Goal: Task Accomplishment & Management: Use online tool/utility

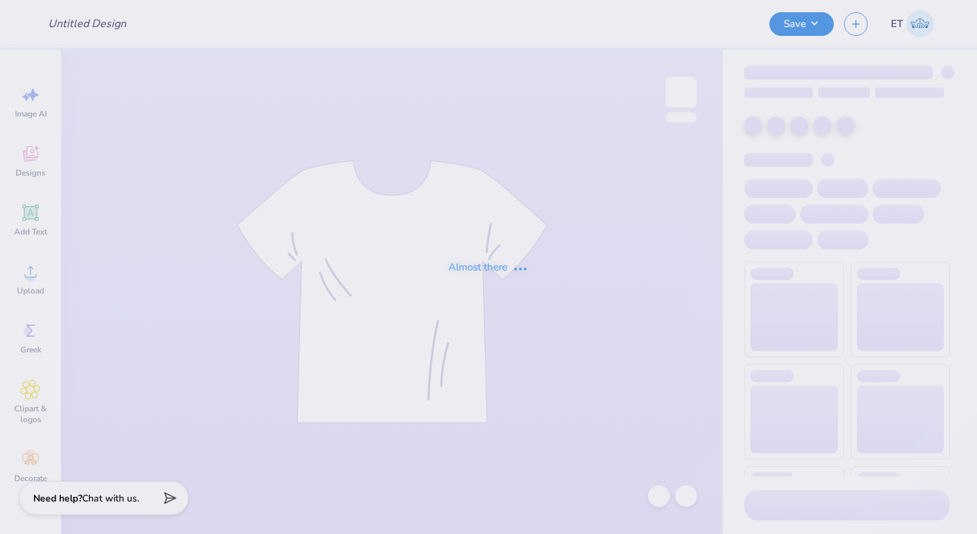
type input "Fall Rush Shirts for TTO"
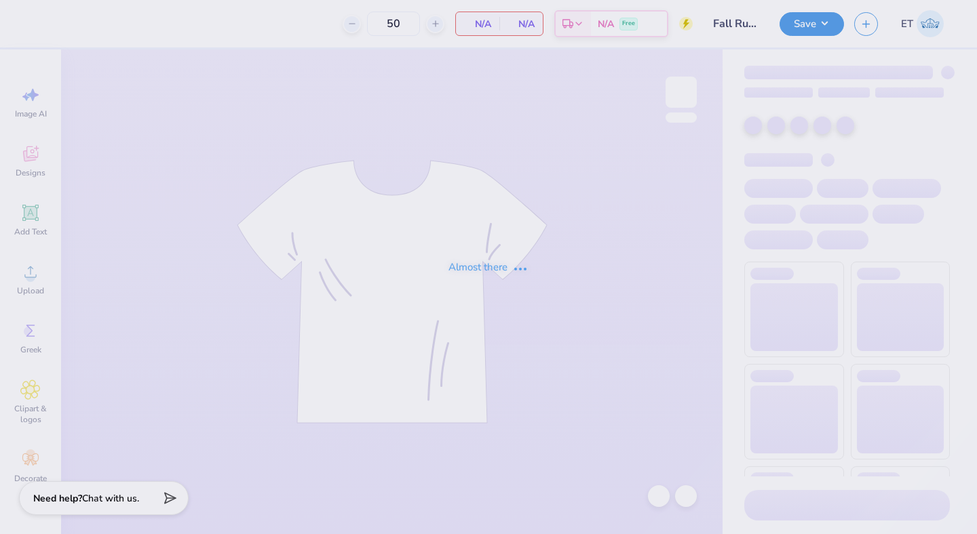
type input "50"
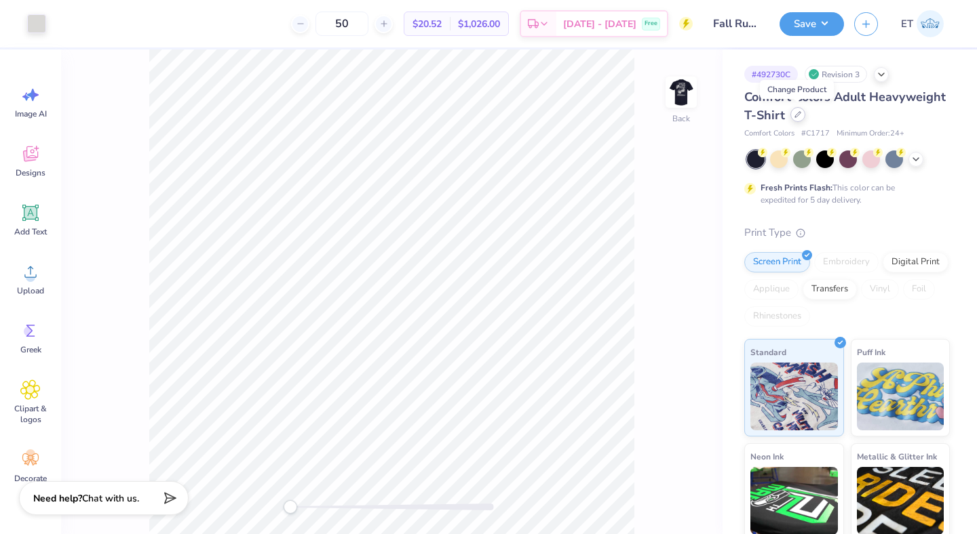
click at [795, 113] on icon at bounding box center [797, 114] width 7 height 7
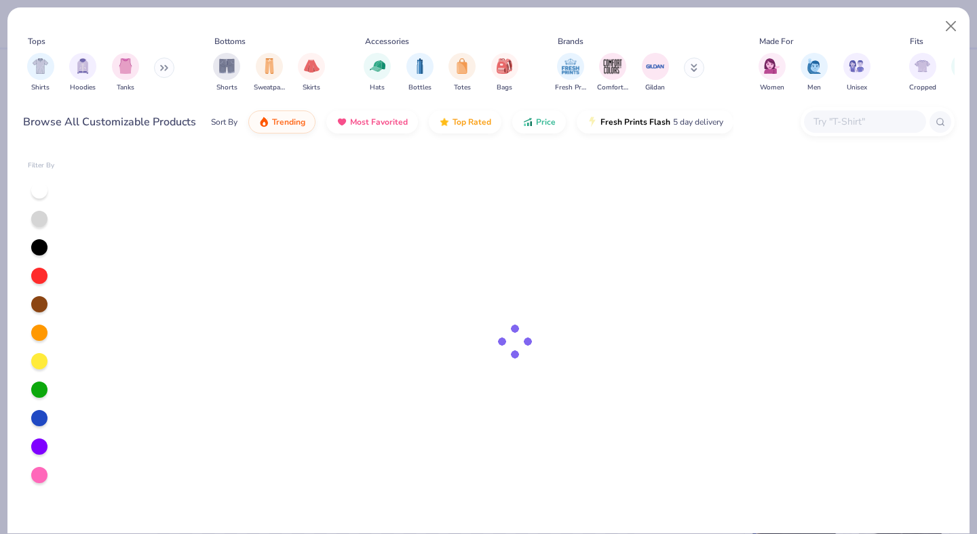
click at [834, 123] on input "text" at bounding box center [864, 122] width 104 height 16
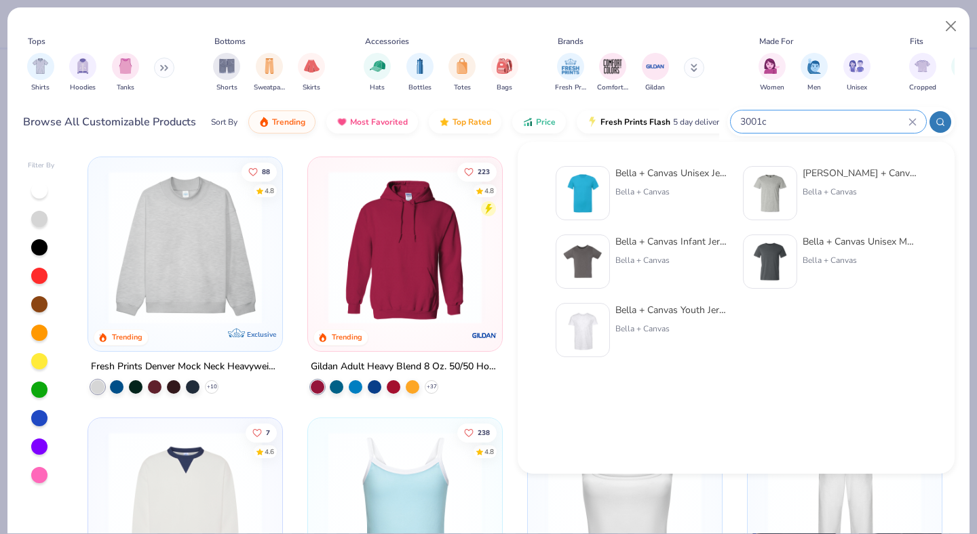
type input "3001c"
click at [674, 186] on div "Bella + Canvas" at bounding box center [672, 192] width 114 height 12
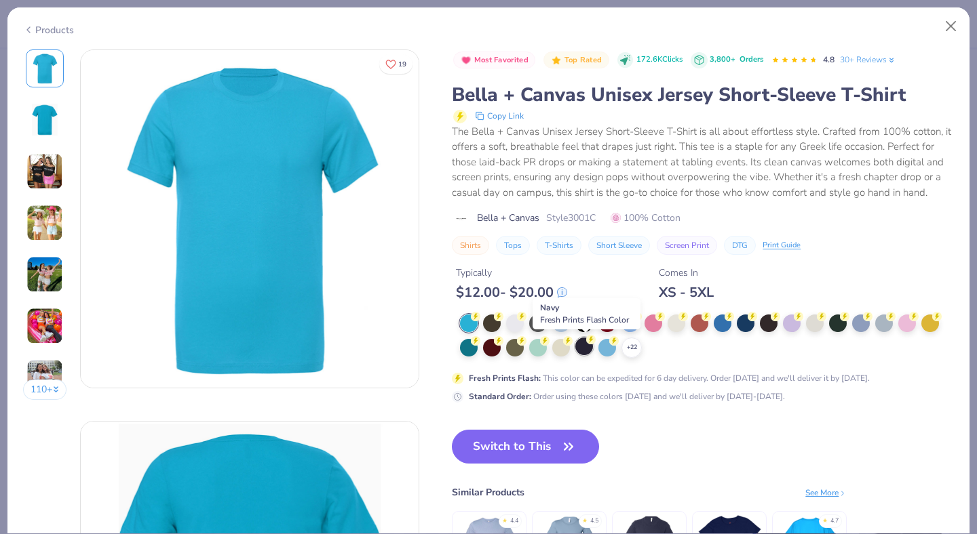
click at [581, 343] on div at bounding box center [584, 347] width 18 height 18
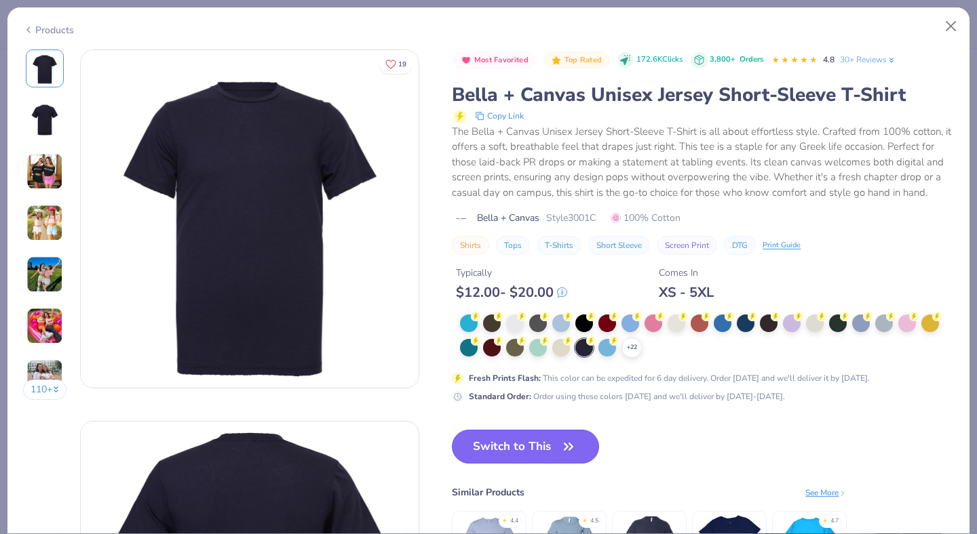
click at [555, 443] on button "Switch to This" at bounding box center [525, 447] width 147 height 34
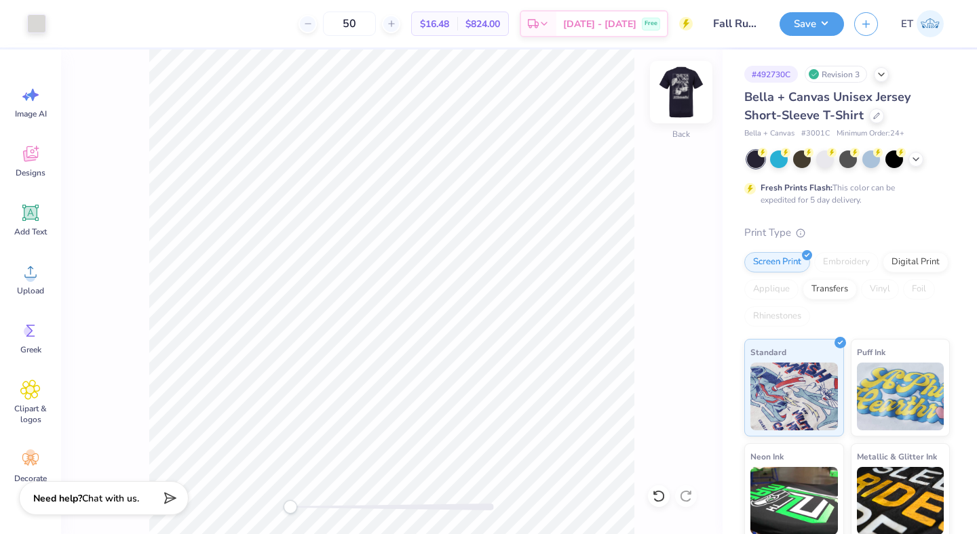
click at [681, 92] on img at bounding box center [681, 92] width 54 height 54
click at [673, 94] on img at bounding box center [681, 92] width 54 height 54
click at [831, 26] on button "Save" at bounding box center [811, 22] width 64 height 24
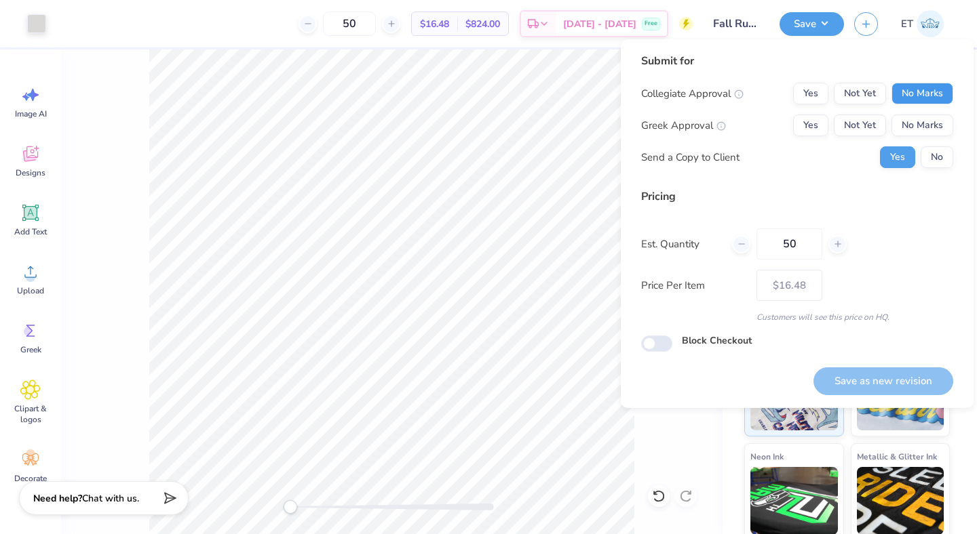
click at [908, 87] on button "No Marks" at bounding box center [922, 94] width 62 height 22
click at [914, 113] on div "Collegiate Approval Yes Not Yet No Marks Greek Approval Yes Not Yet No Marks Se…" at bounding box center [797, 125] width 312 height 85
click at [919, 126] on button "No Marks" at bounding box center [922, 126] width 62 height 22
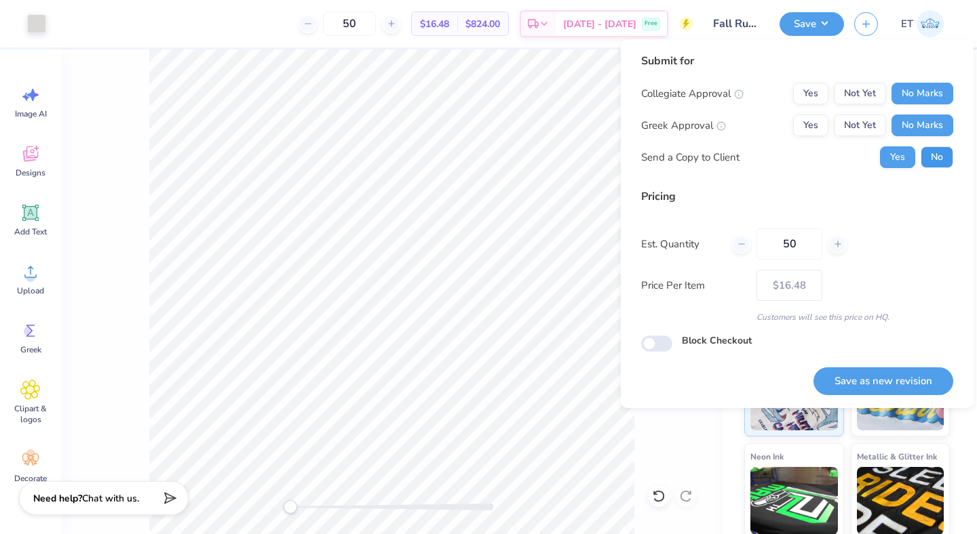
click at [933, 157] on button "No" at bounding box center [936, 157] width 33 height 22
click at [894, 374] on button "Save as new revision" at bounding box center [883, 382] width 140 height 28
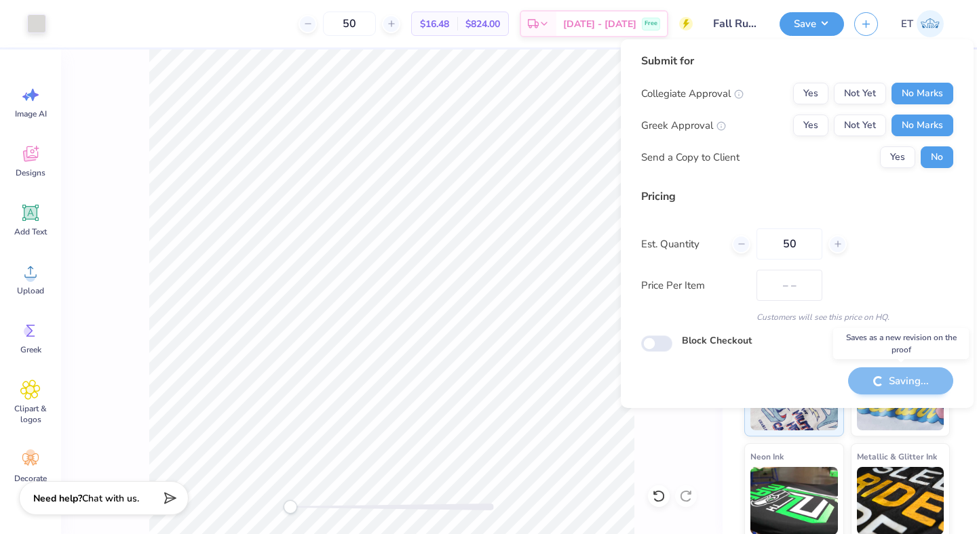
type input "$16.48"
